Goal: Find contact information: Find contact information

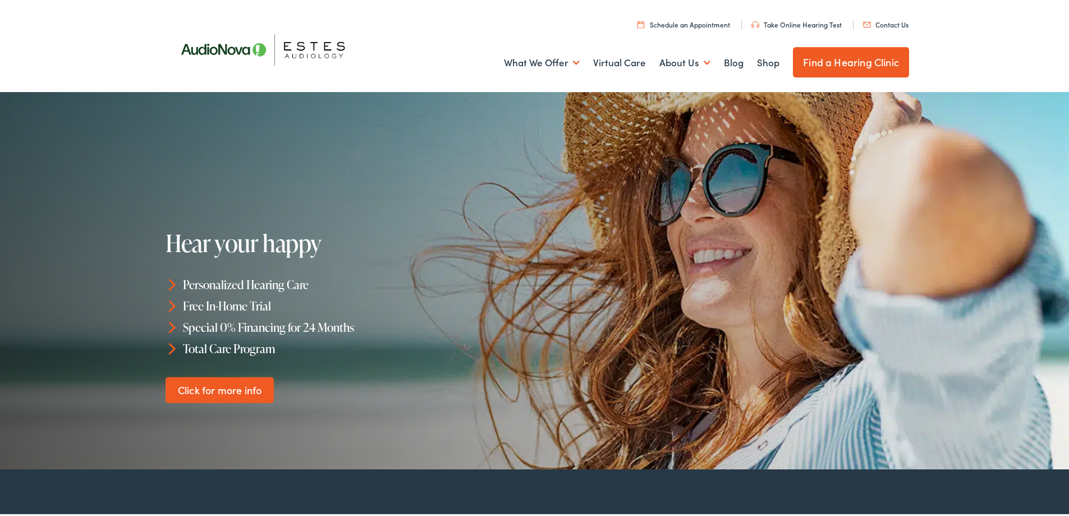
click at [881, 19] on link "Contact Us" at bounding box center [885, 22] width 45 height 10
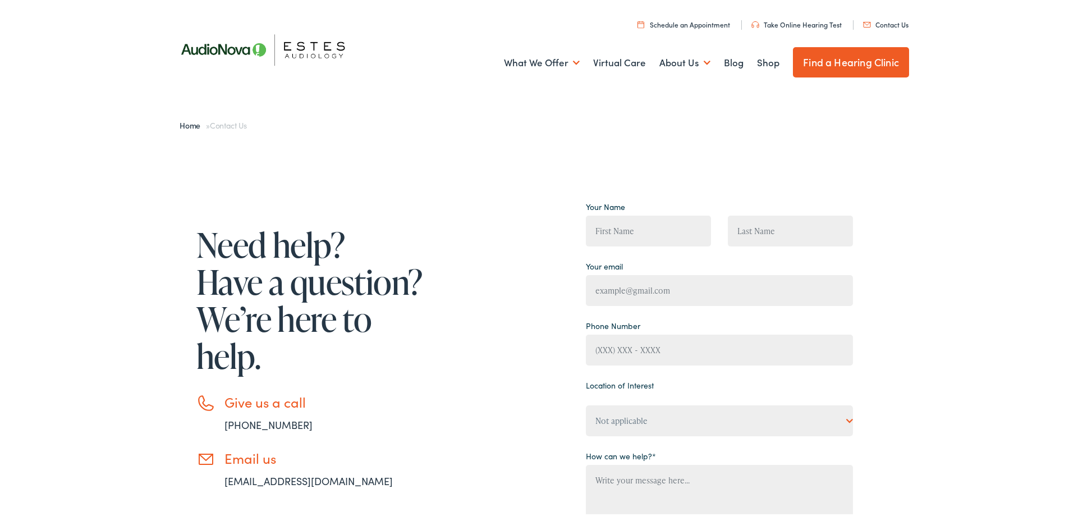
click at [180, 123] on link "Home" at bounding box center [193, 122] width 26 height 11
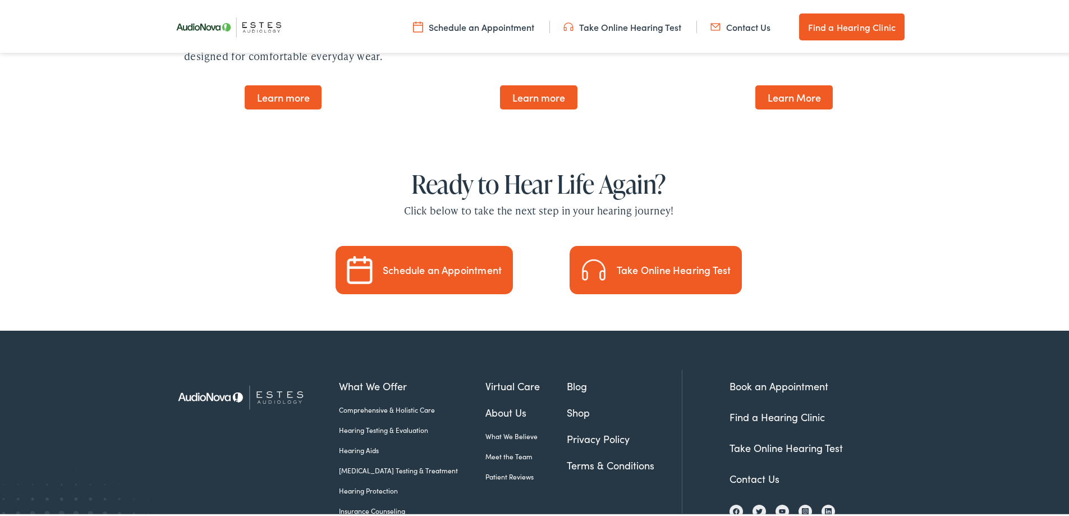
scroll to position [3262, 0]
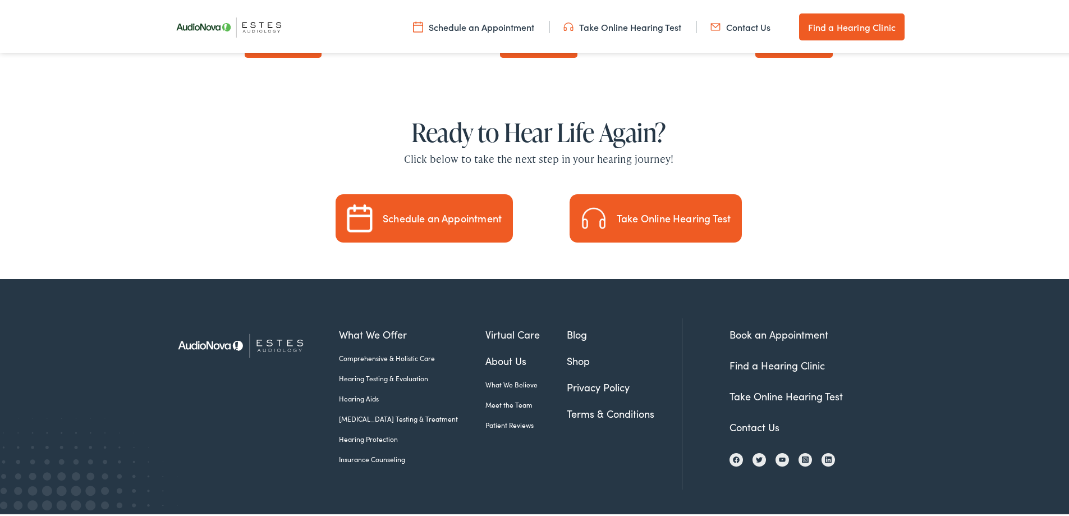
click at [764, 417] on link "Contact Us" at bounding box center [754, 424] width 50 height 14
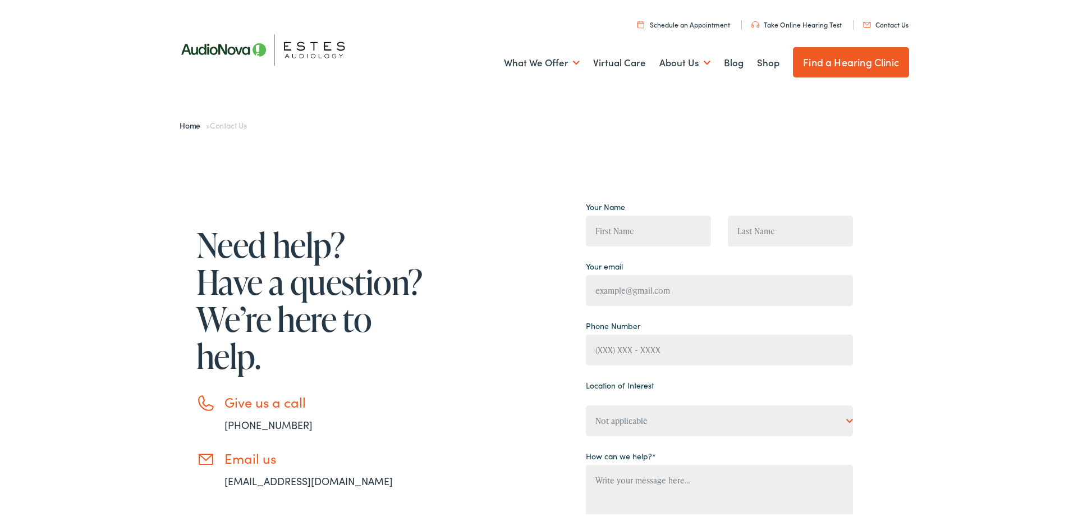
click at [192, 52] on img at bounding box center [269, 47] width 202 height 71
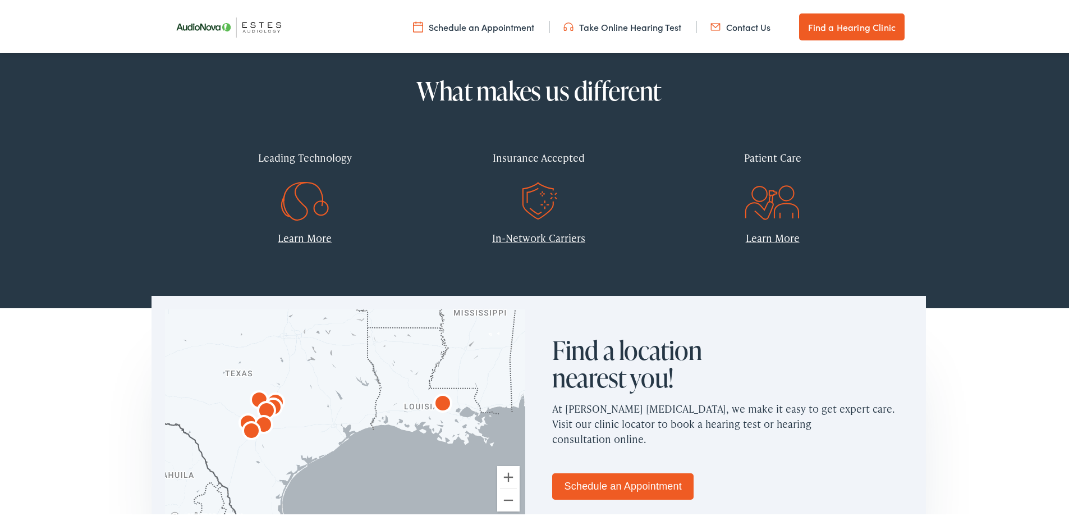
scroll to position [523, 0]
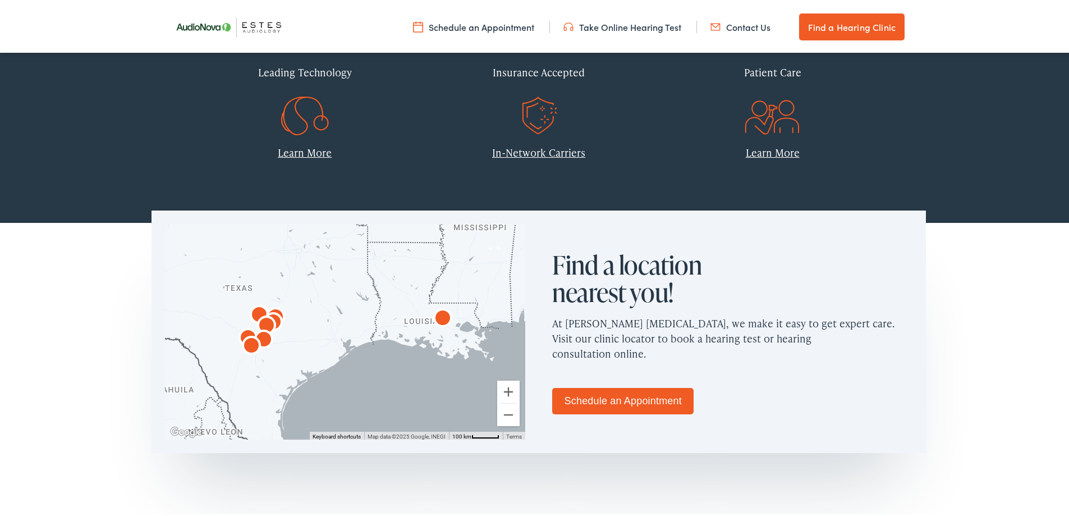
click at [245, 339] on img "AudioNova" at bounding box center [251, 344] width 27 height 27
click at [511, 399] on button "Zoom in" at bounding box center [508, 389] width 22 height 22
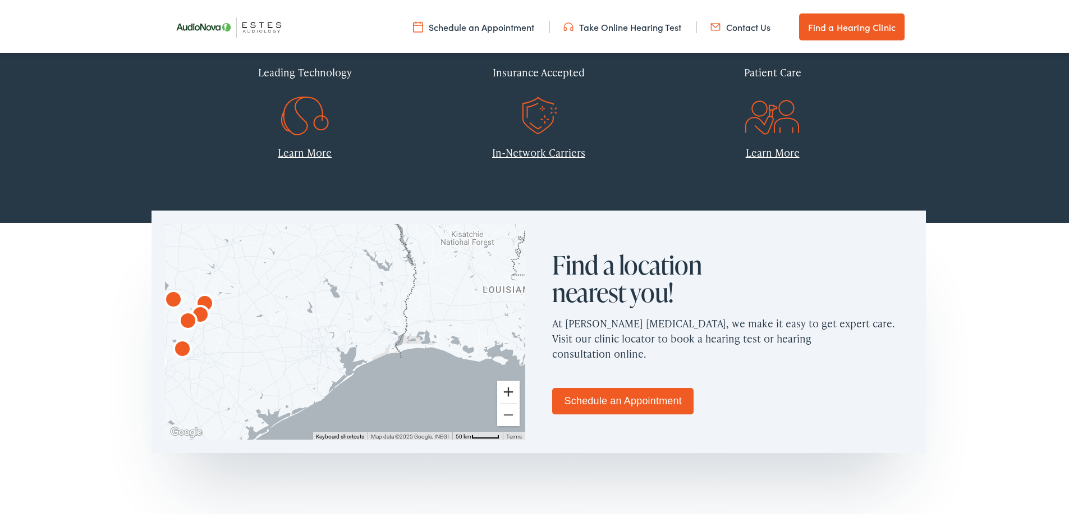
click at [504, 391] on button "Zoom in" at bounding box center [508, 389] width 22 height 22
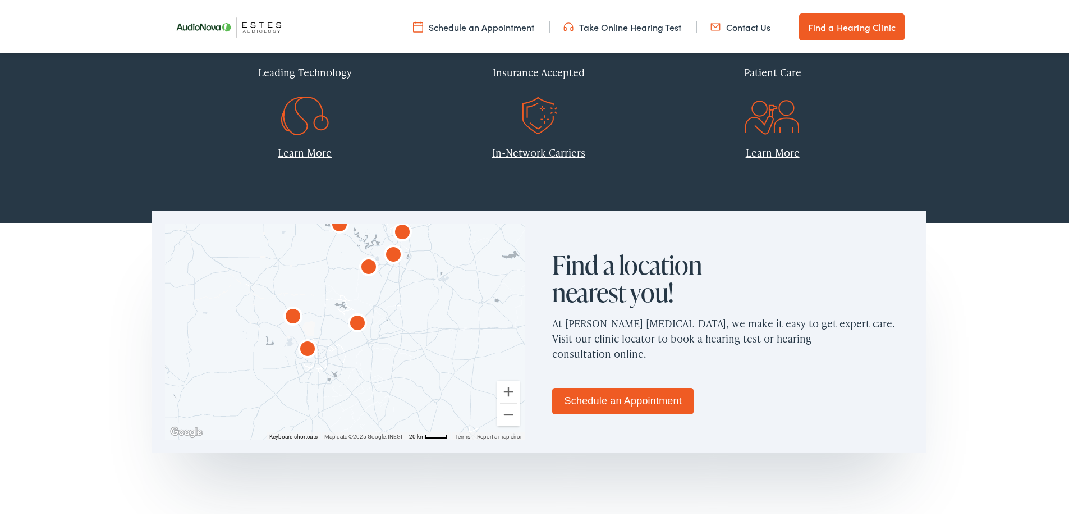
drag, startPoint x: 172, startPoint y: 318, endPoint x: 516, endPoint y: 275, distance: 347.1
click at [516, 275] on div at bounding box center [345, 329] width 360 height 215
click at [307, 348] on img "AudioNova" at bounding box center [307, 347] width 27 height 27
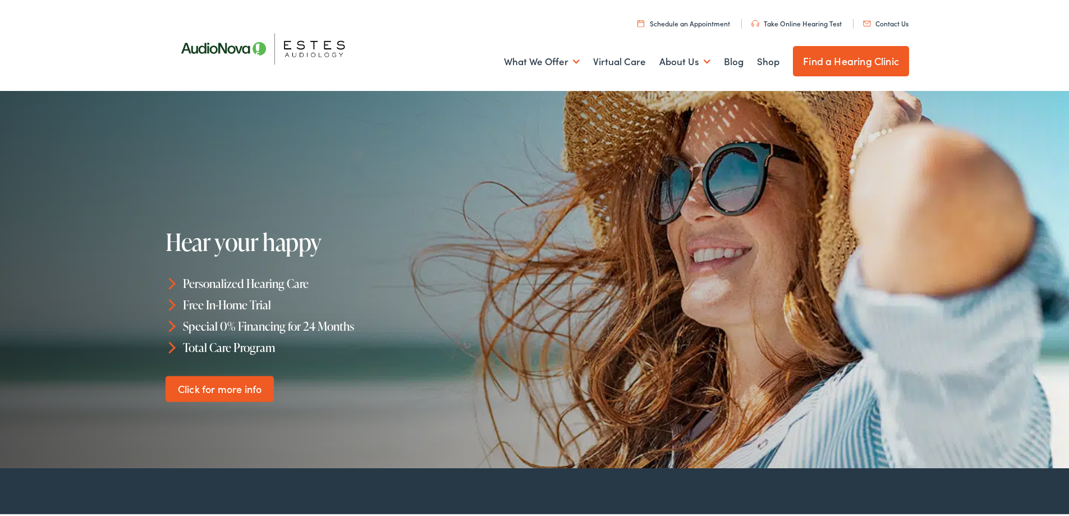
scroll to position [0, 0]
